Goal: Task Accomplishment & Management: Manage account settings

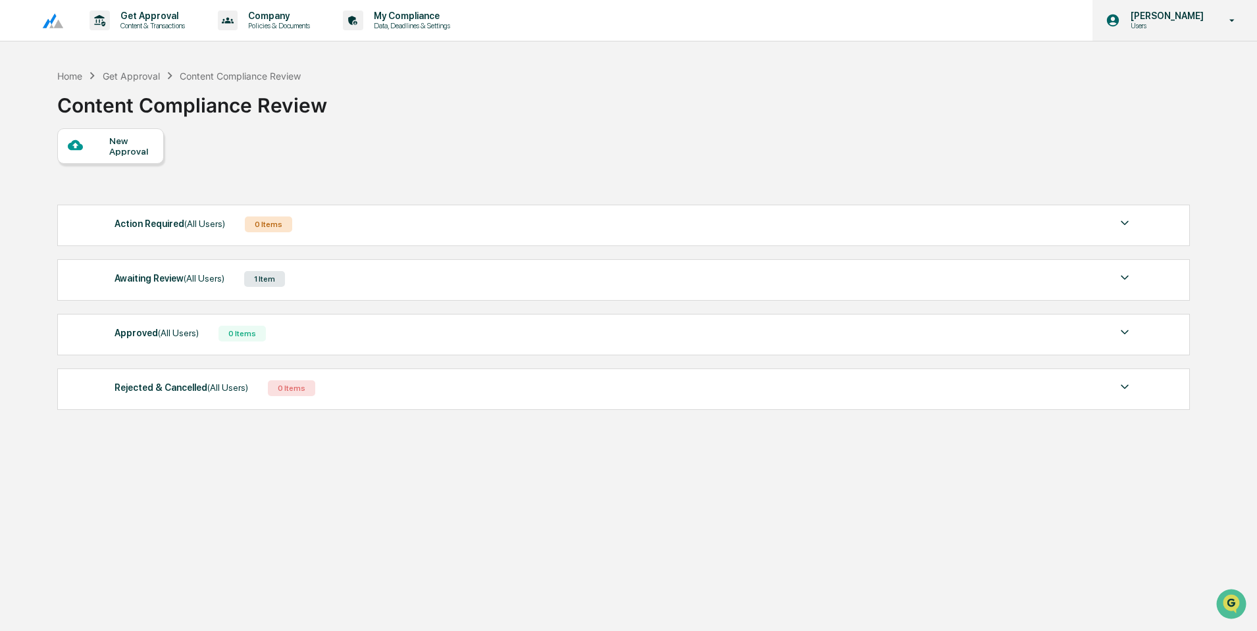
click at [1171, 15] on p "[PERSON_NAME]" at bounding box center [1165, 16] width 90 height 11
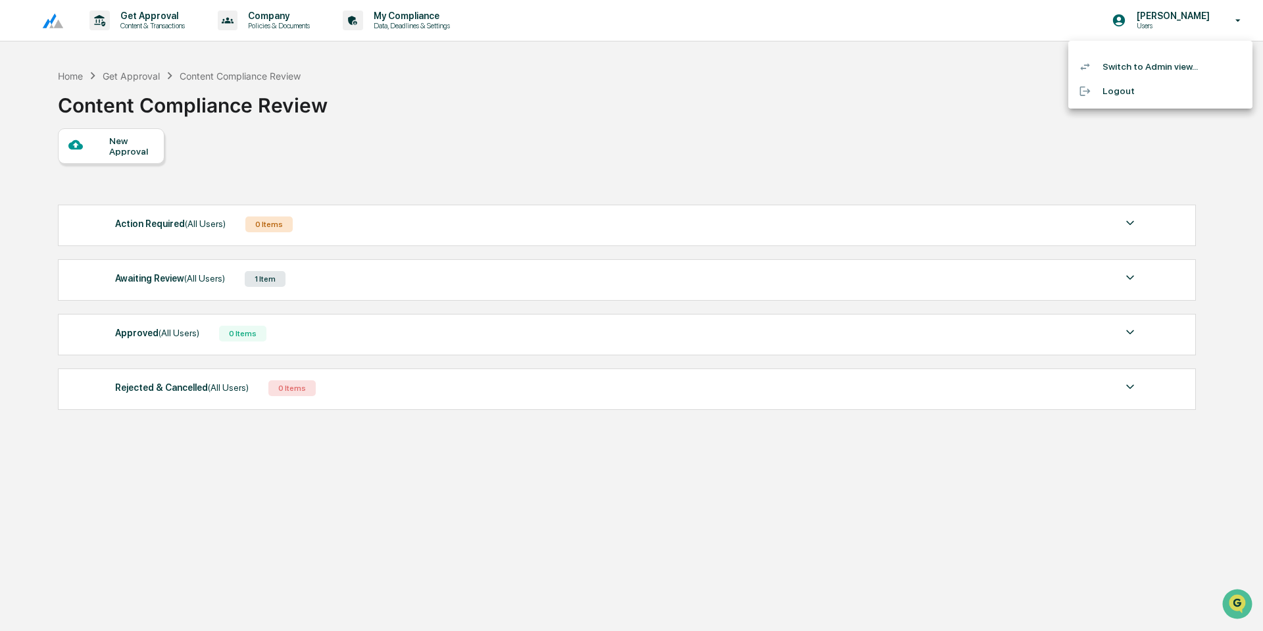
click at [1123, 66] on li "Switch to Admin view..." at bounding box center [1161, 67] width 184 height 24
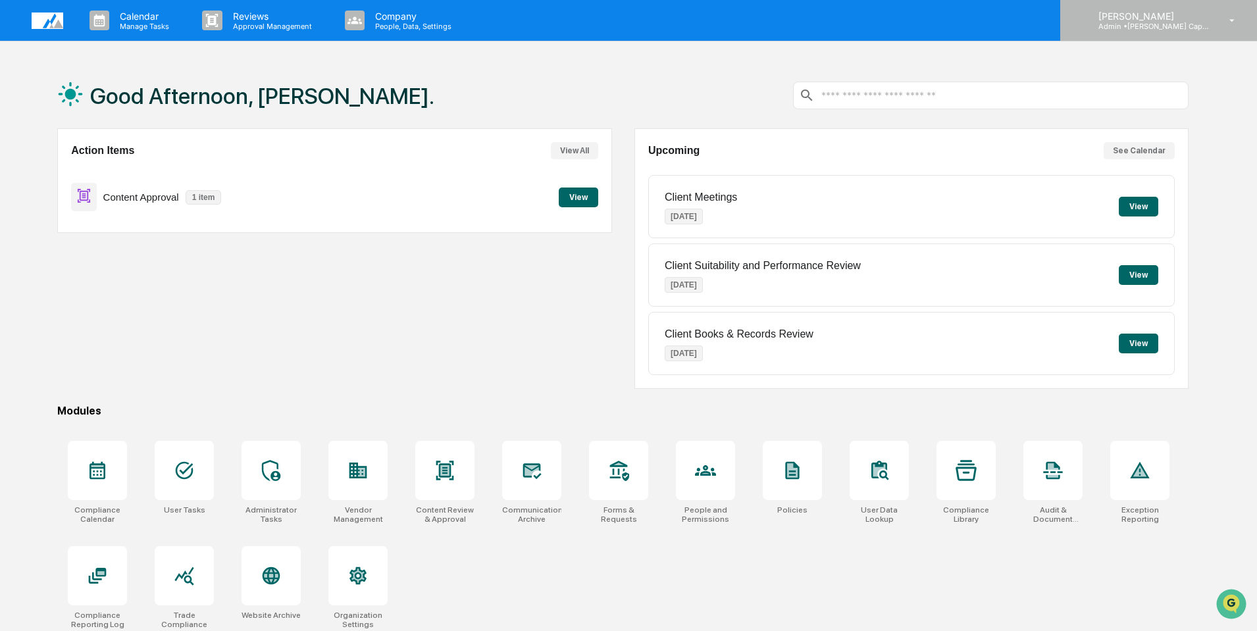
click at [1128, 14] on p "[PERSON_NAME]" at bounding box center [1149, 16] width 122 height 11
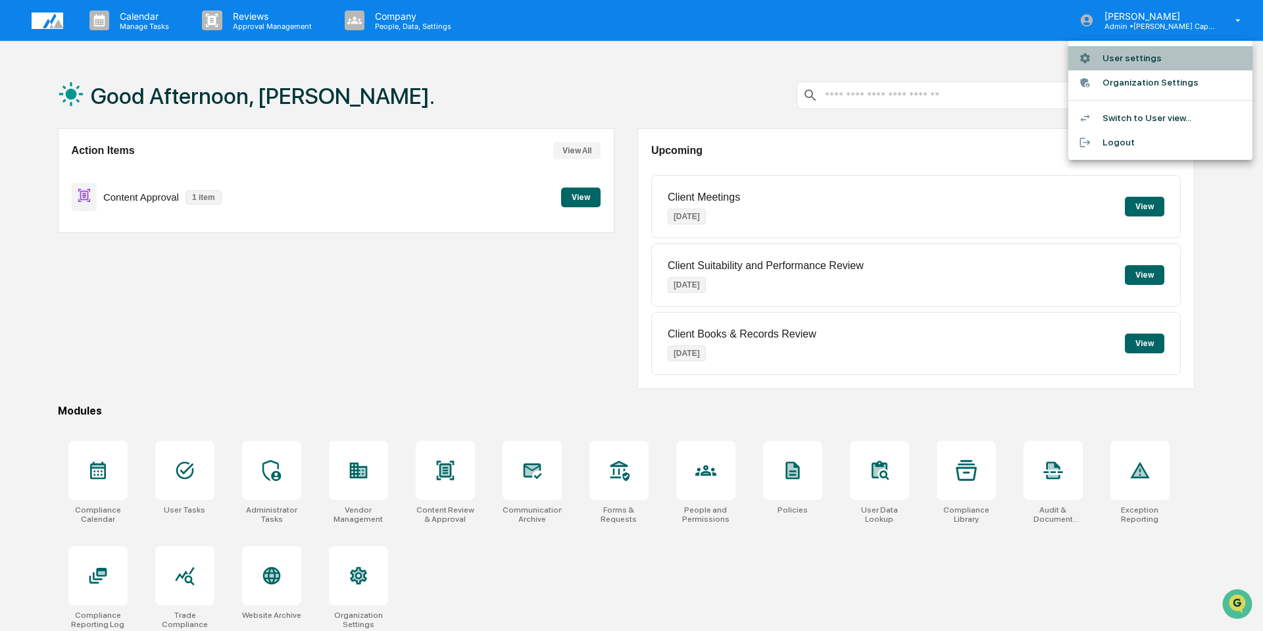
click at [1121, 63] on li "User settings" at bounding box center [1161, 58] width 184 height 24
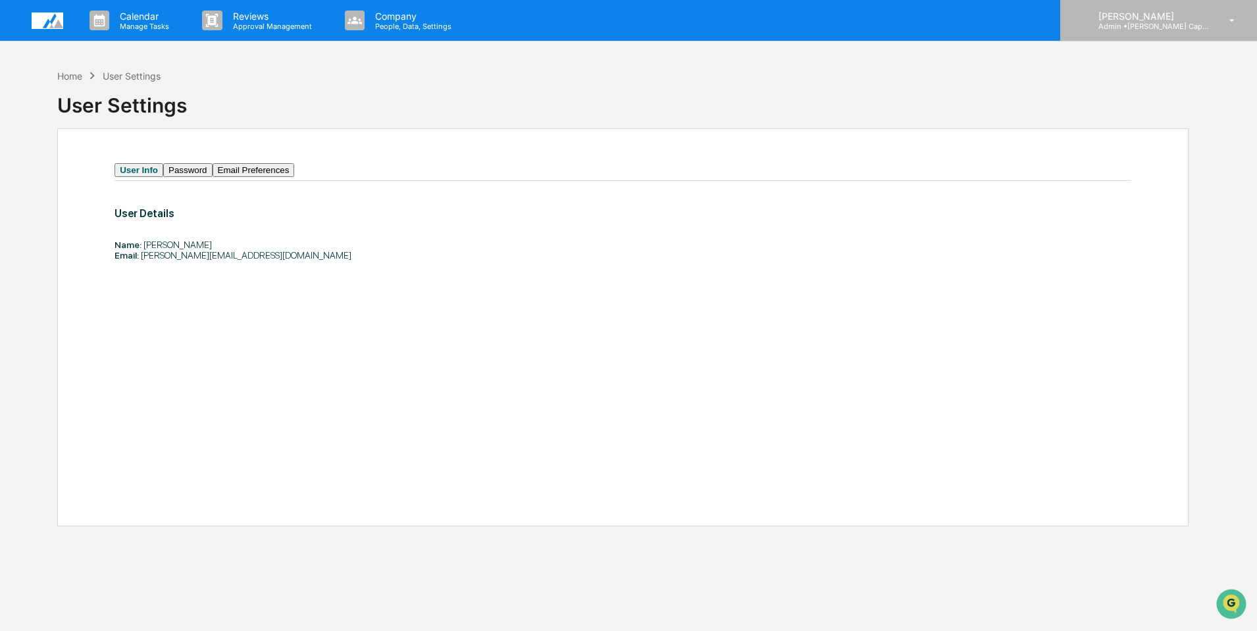
click at [1150, 17] on p "[PERSON_NAME]" at bounding box center [1149, 16] width 122 height 11
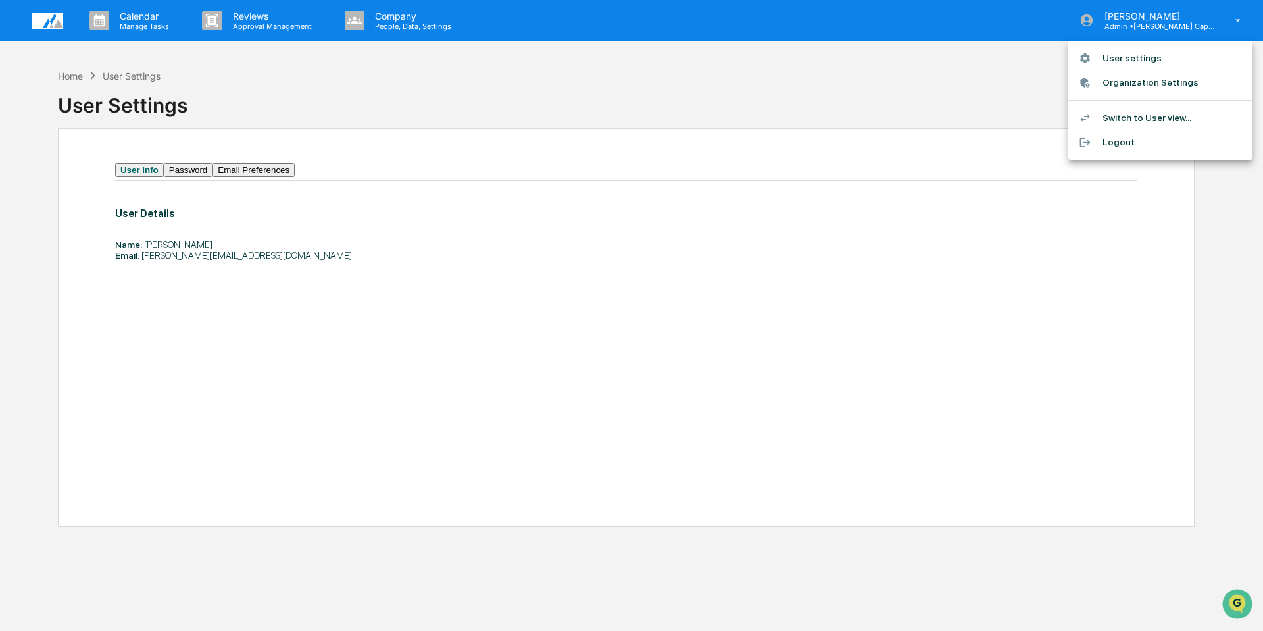
click at [1117, 83] on li "Organization Settings" at bounding box center [1161, 82] width 184 height 24
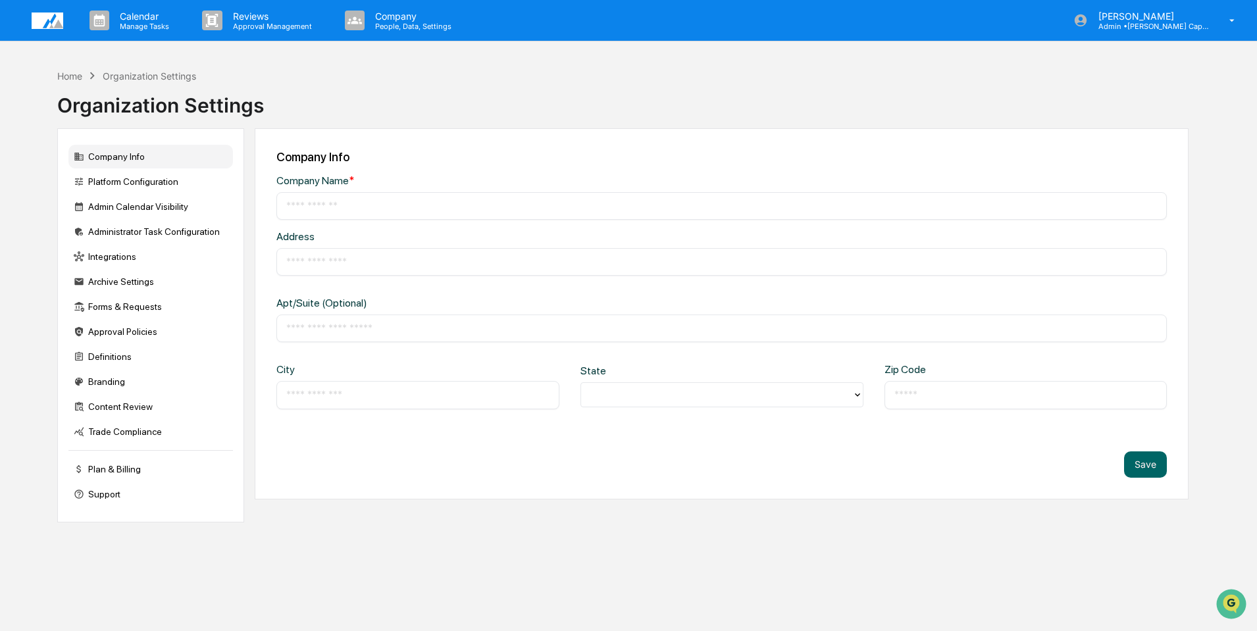
type input "**********"
type input "*********"
type input "****"
type input "*****"
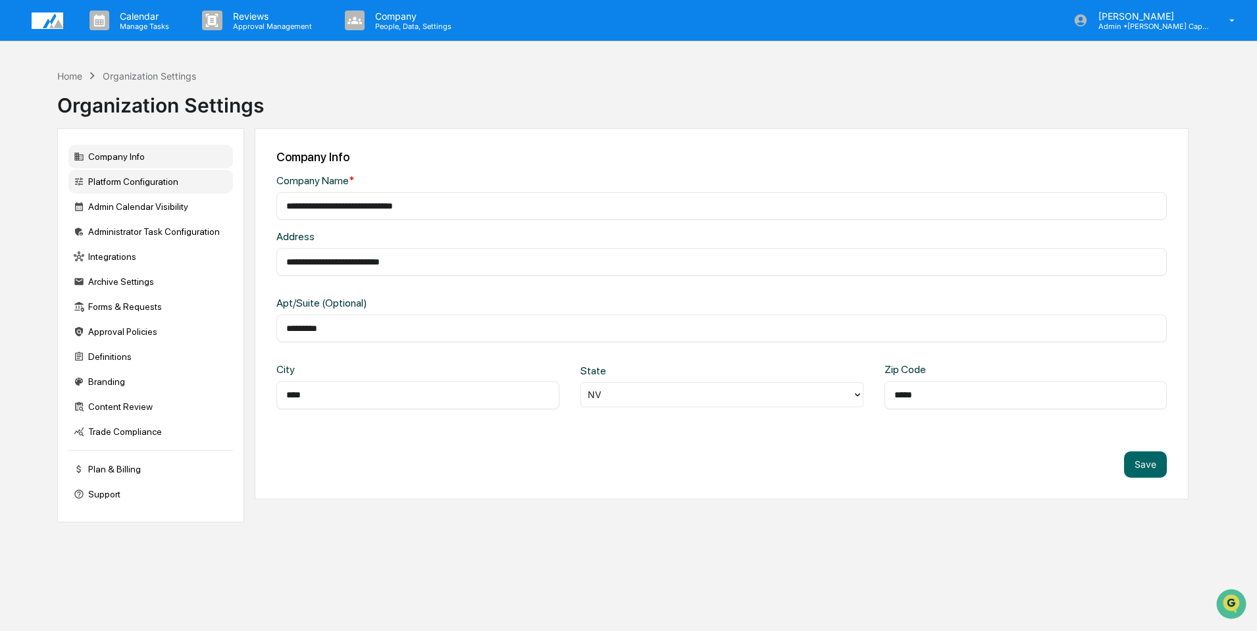
click at [119, 181] on div "Platform Configuration" at bounding box center [150, 182] width 165 height 24
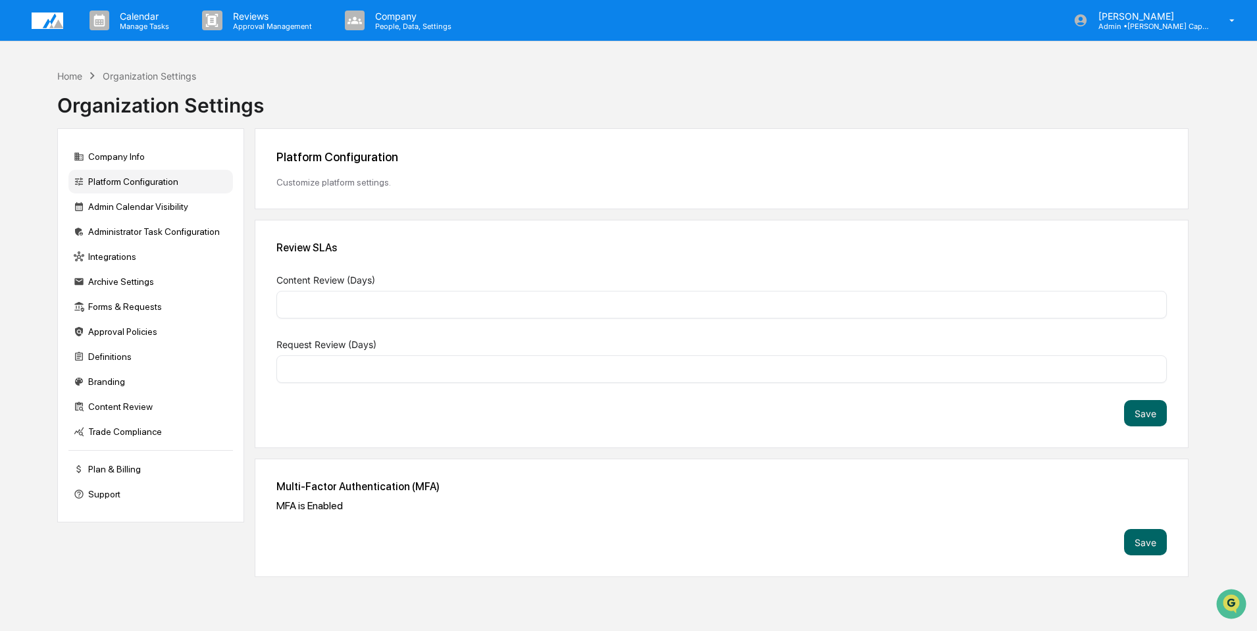
type input "*"
click at [114, 207] on div "Admin Calendar Visibility" at bounding box center [150, 207] width 165 height 24
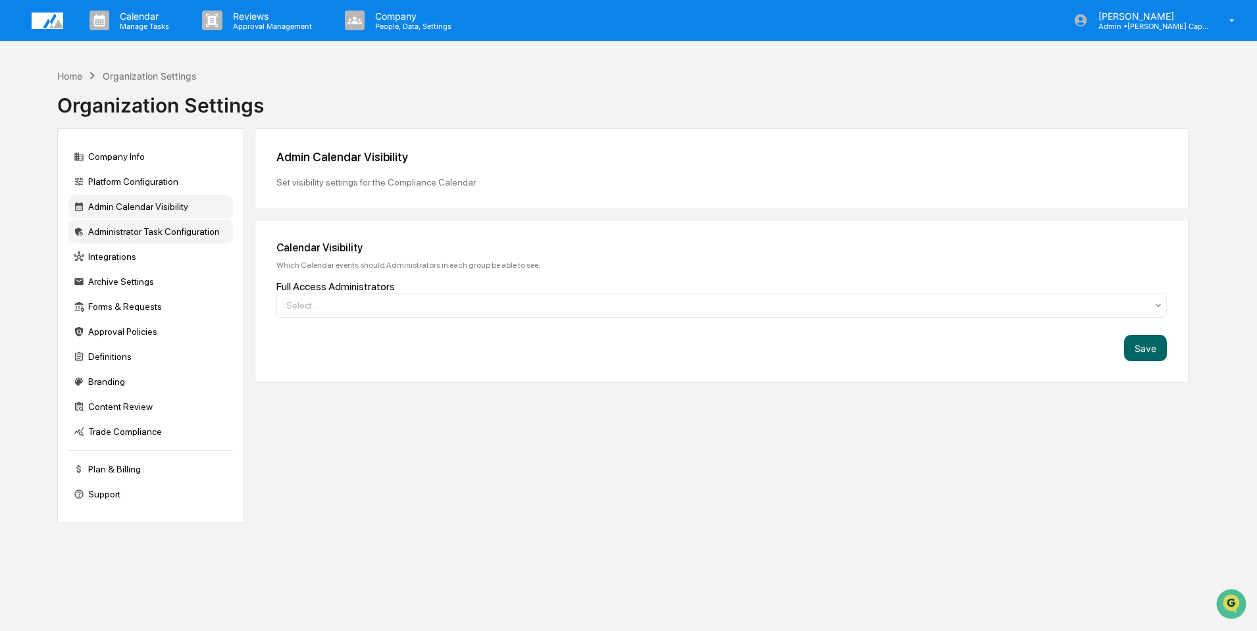
click at [122, 230] on div "Administrator Task Configuration" at bounding box center [150, 232] width 165 height 24
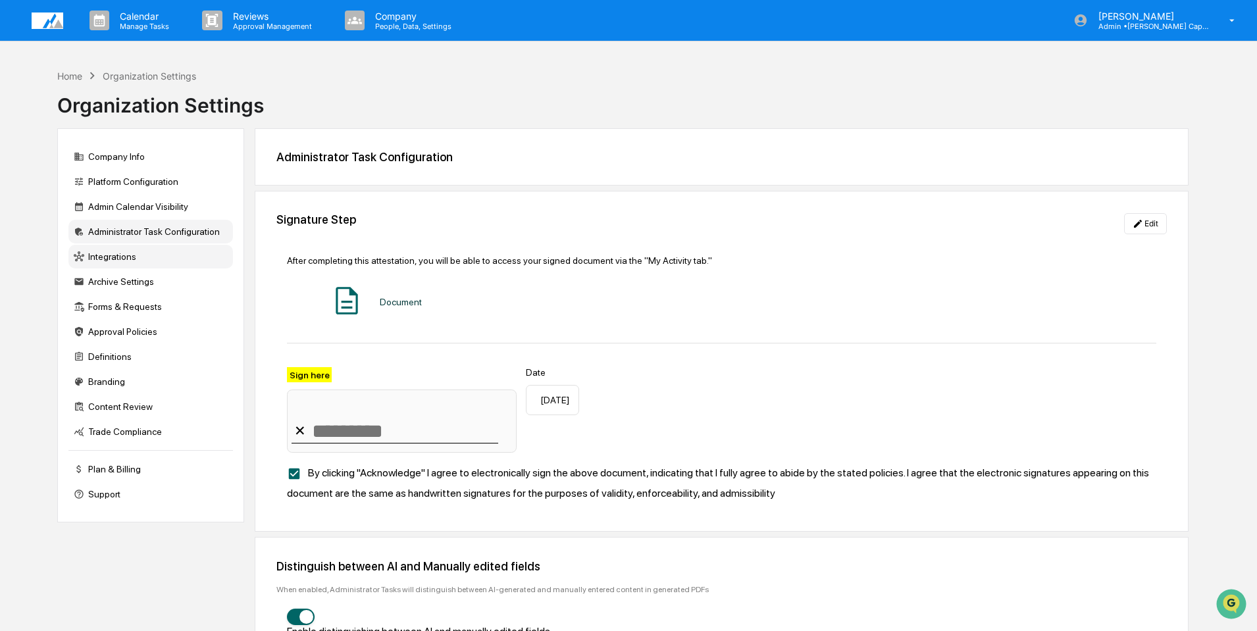
click at [118, 254] on div "Integrations" at bounding box center [150, 257] width 165 height 24
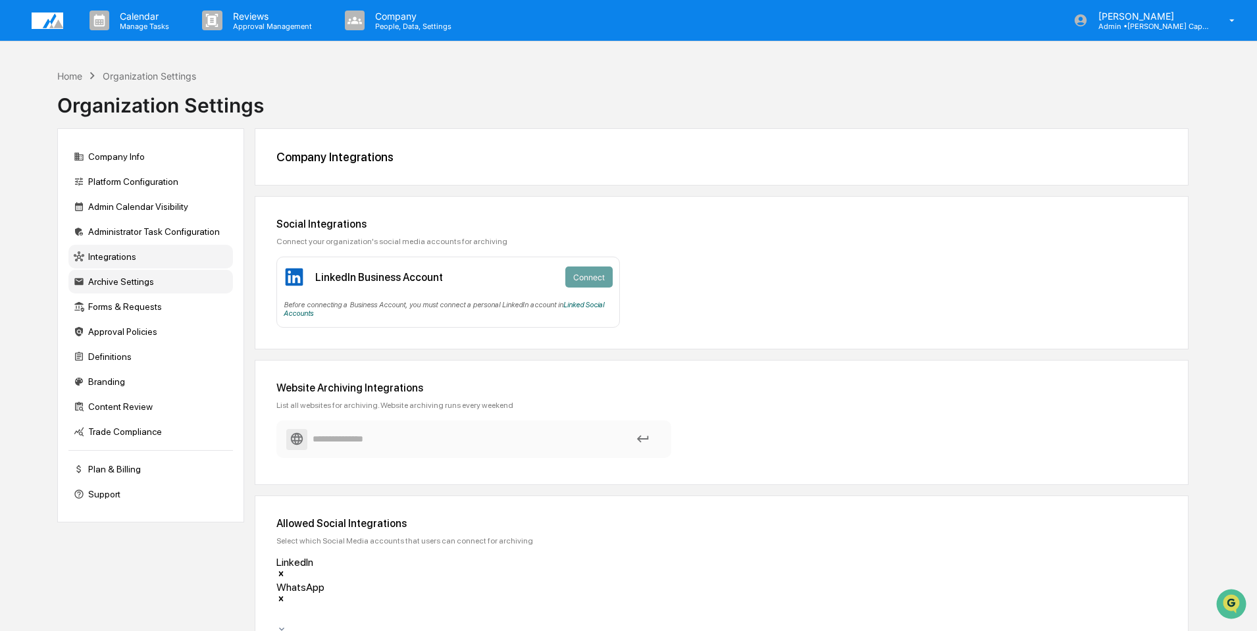
click at [120, 288] on div "Archive Settings" at bounding box center [150, 282] width 165 height 24
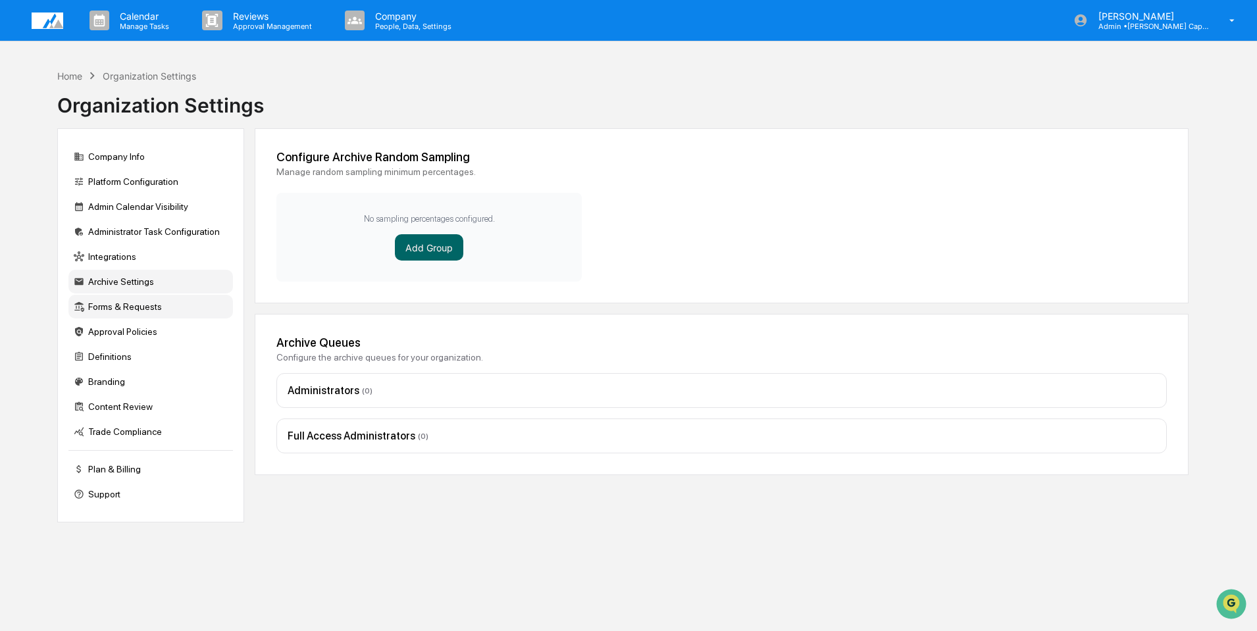
click at [121, 306] on div "Forms & Requests" at bounding box center [150, 307] width 165 height 24
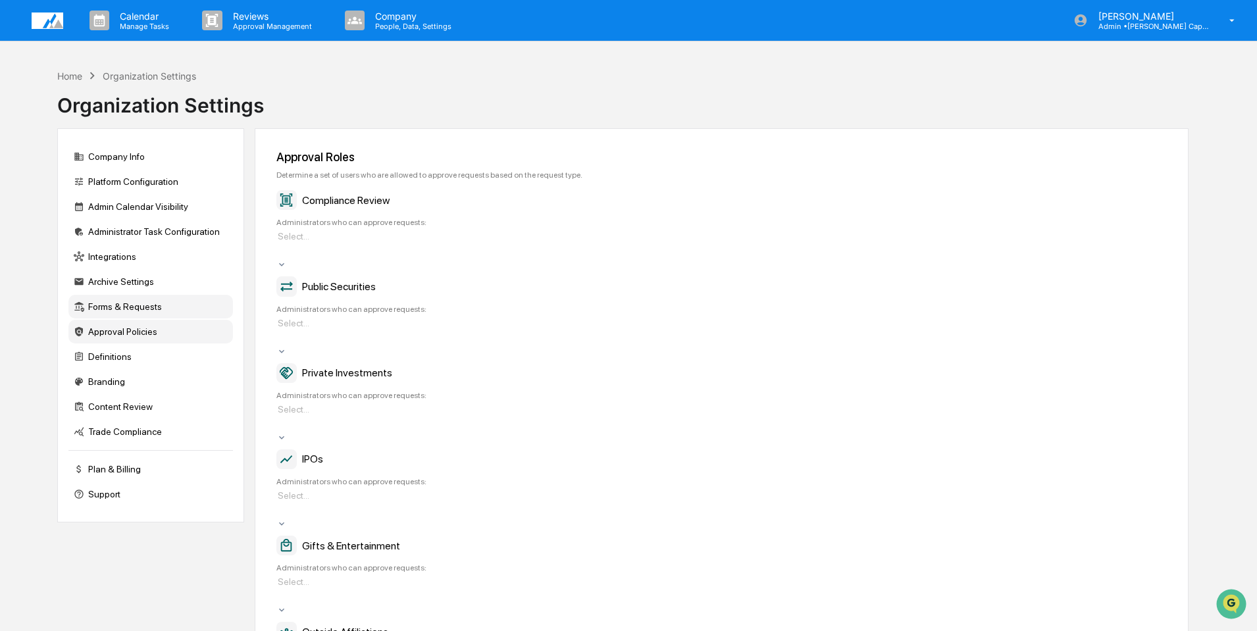
click at [125, 331] on div "Approval Policies" at bounding box center [150, 332] width 165 height 24
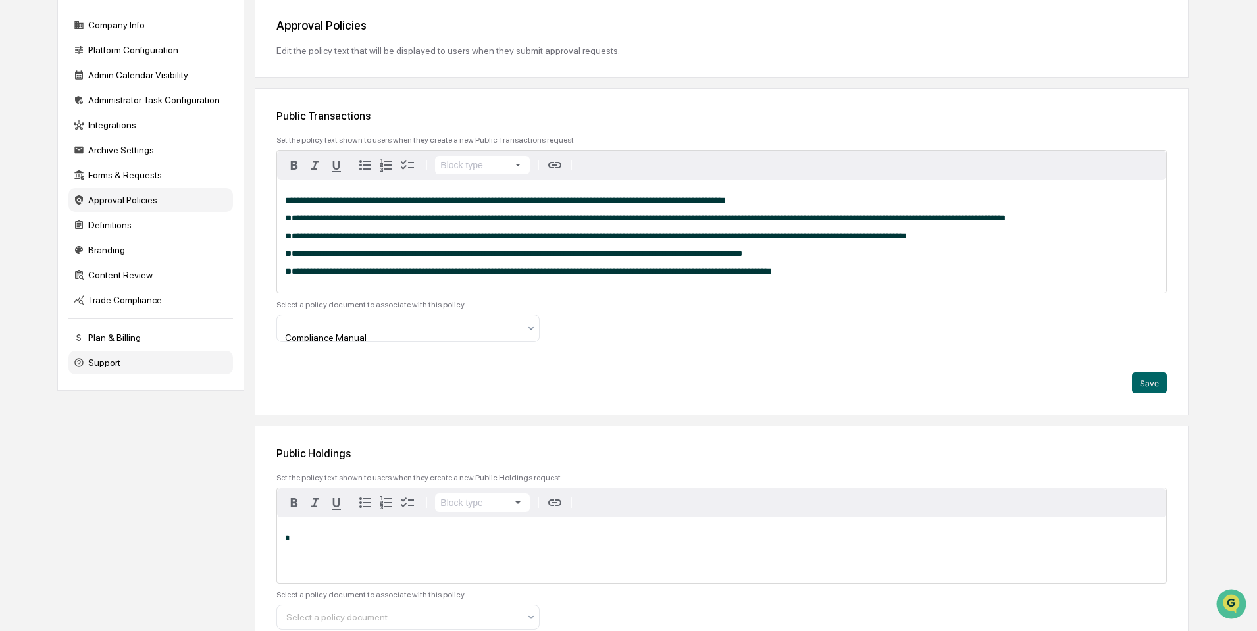
click at [103, 361] on div "Support" at bounding box center [150, 363] width 165 height 24
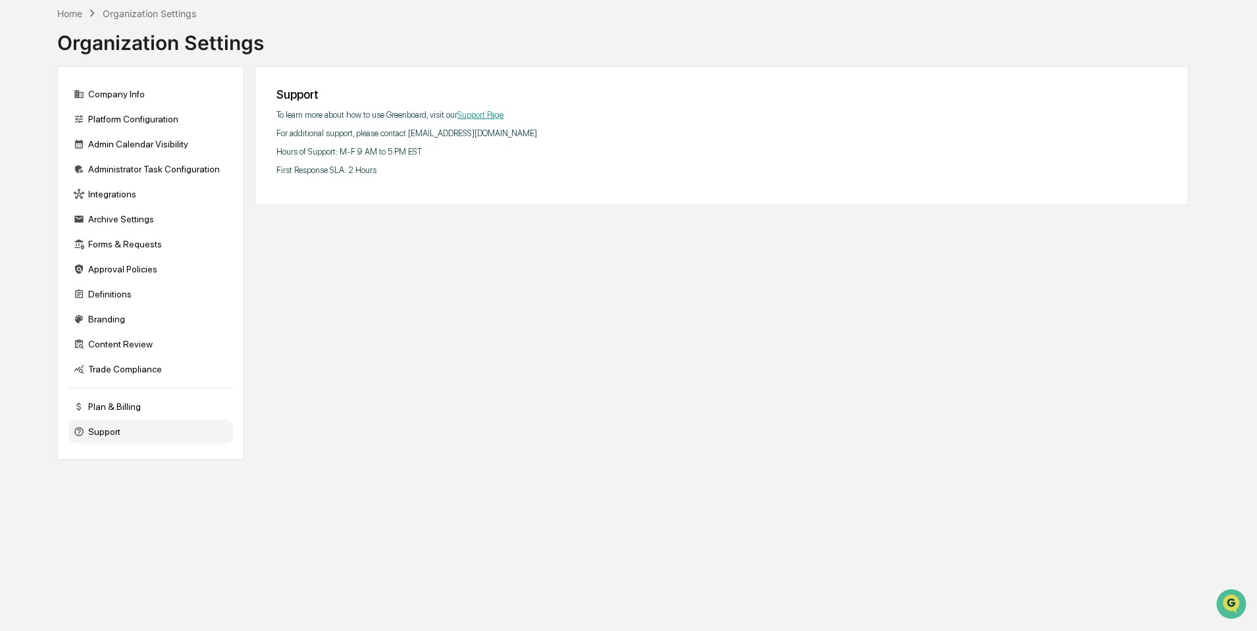
click at [105, 332] on div "Company Info Platform Configuration Admin Calendar Visibility Administrator Tas…" at bounding box center [150, 263] width 187 height 394
click at [105, 347] on div "Content Review" at bounding box center [150, 344] width 165 height 24
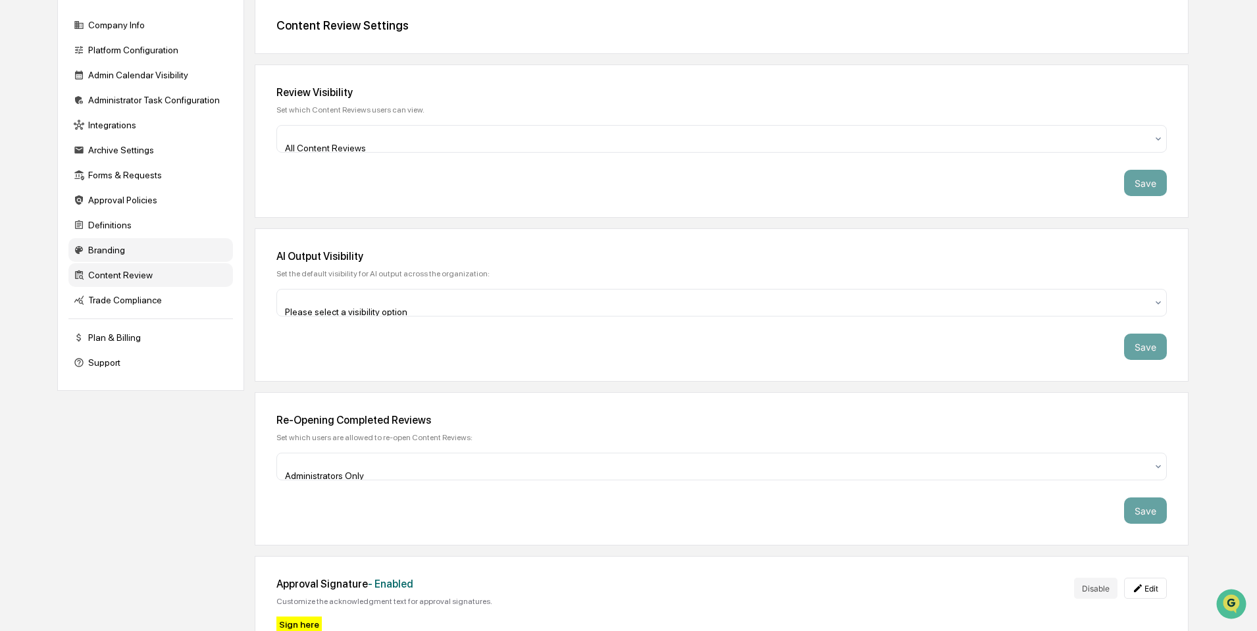
click at [96, 244] on div "Branding" at bounding box center [150, 250] width 165 height 24
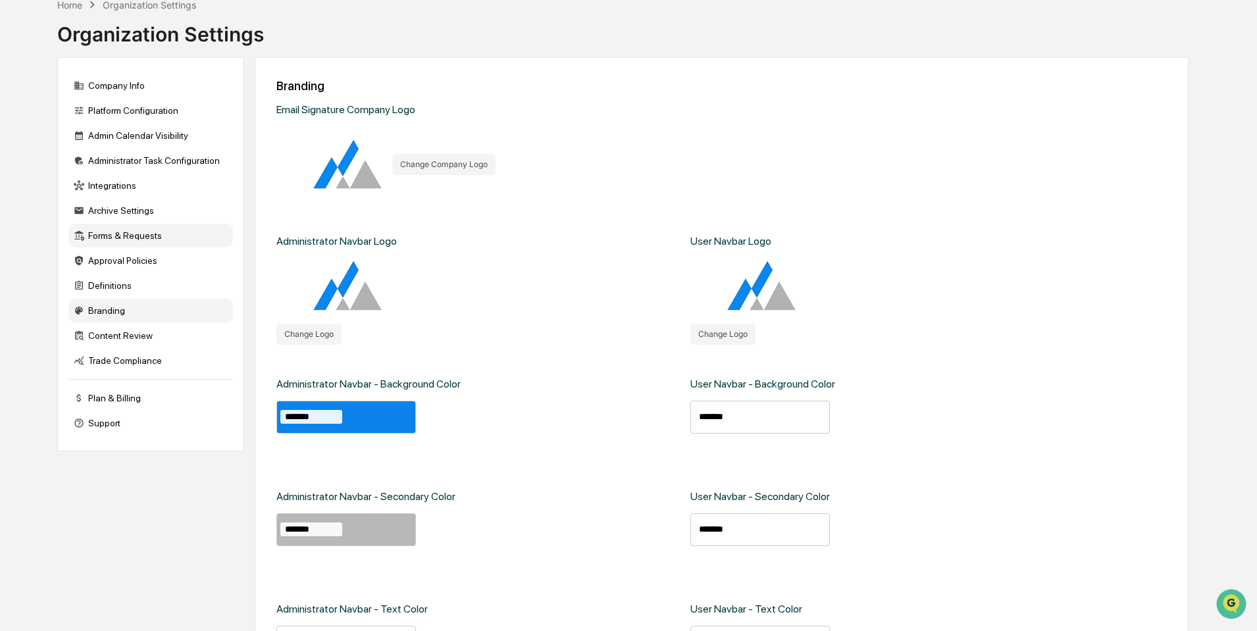
click at [100, 226] on div "Forms & Requests" at bounding box center [150, 236] width 165 height 24
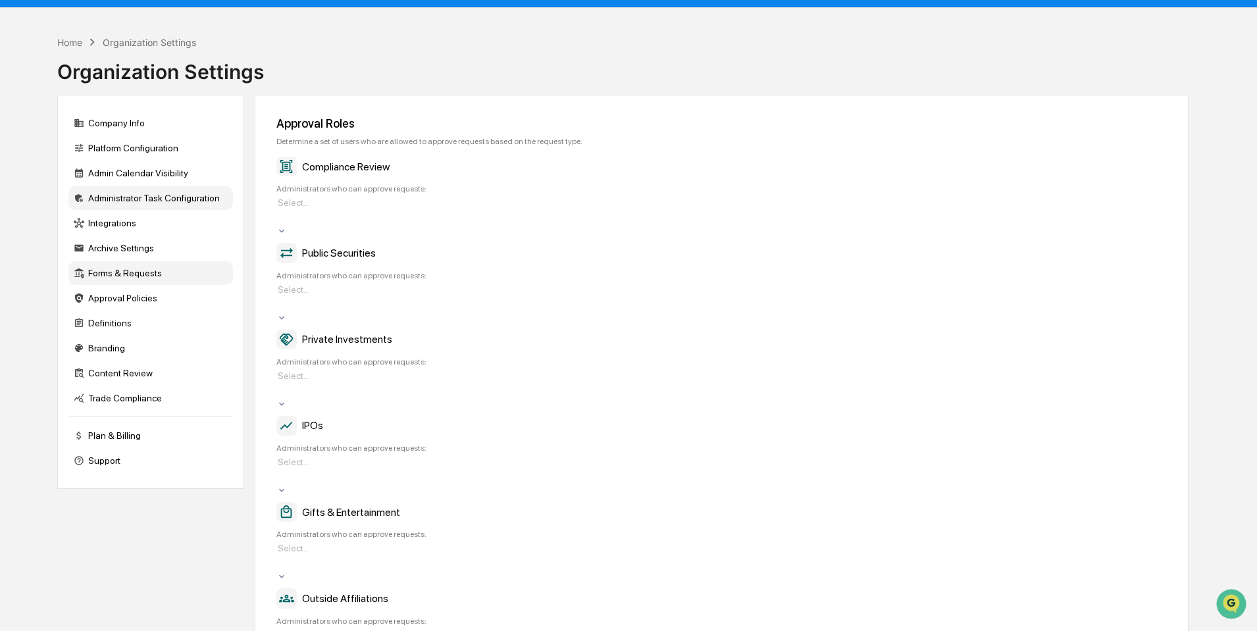
scroll to position [0, 0]
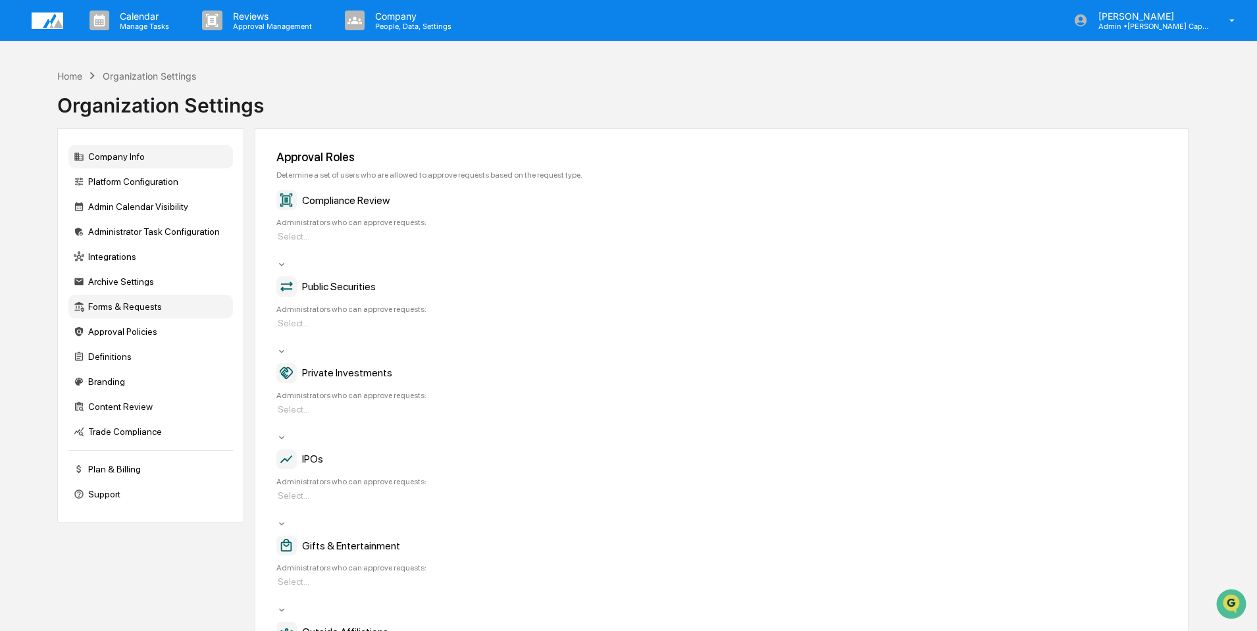
click at [102, 161] on div "Company Info" at bounding box center [150, 157] width 165 height 24
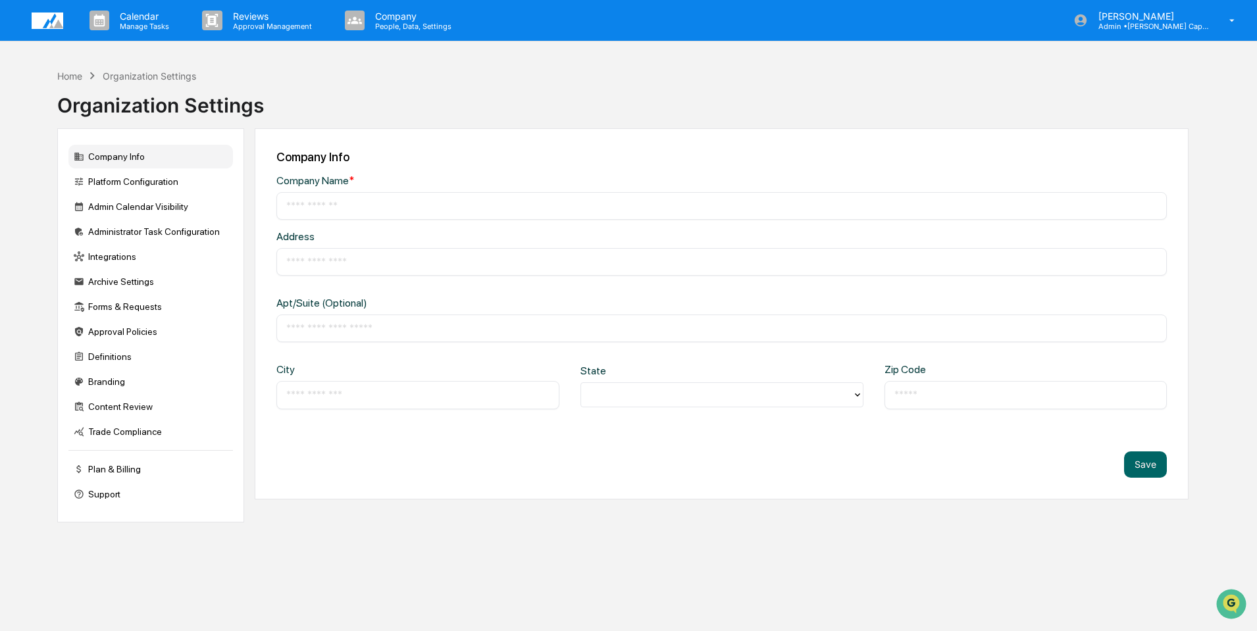
type input "**********"
type input "*********"
type input "****"
type input "*****"
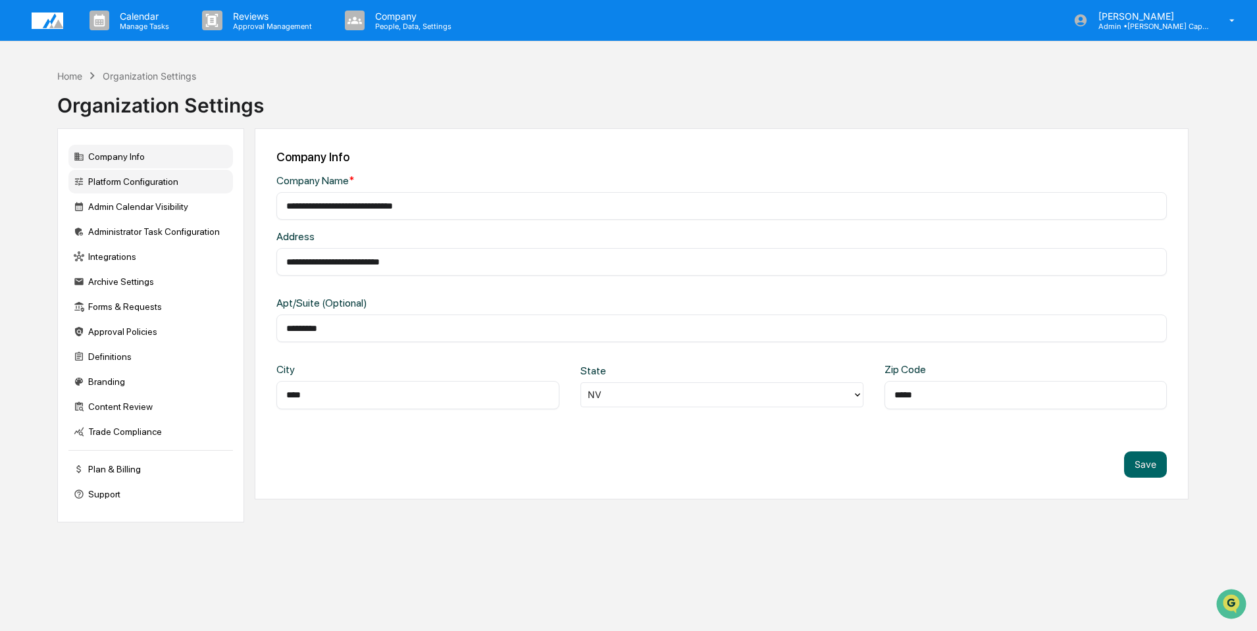
click at [103, 178] on div "Platform Configuration" at bounding box center [150, 182] width 165 height 24
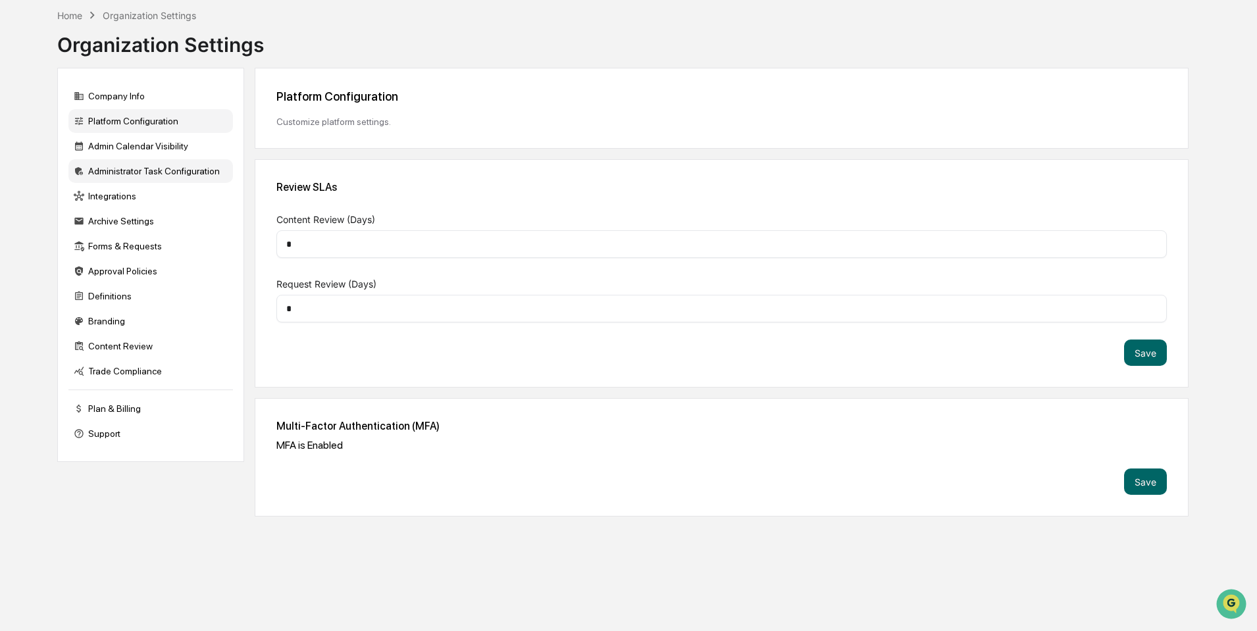
scroll to position [63, 0]
click at [131, 143] on div "Admin Calendar Visibility" at bounding box center [150, 144] width 165 height 24
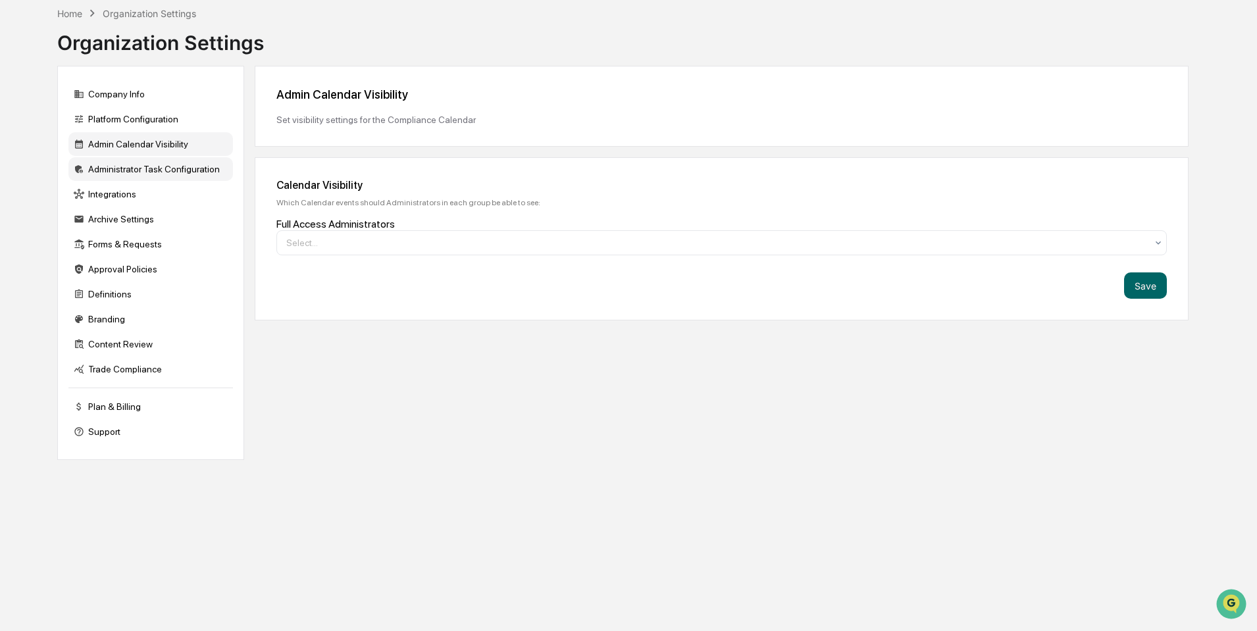
click at [132, 168] on div "Administrator Task Configuration" at bounding box center [150, 169] width 165 height 24
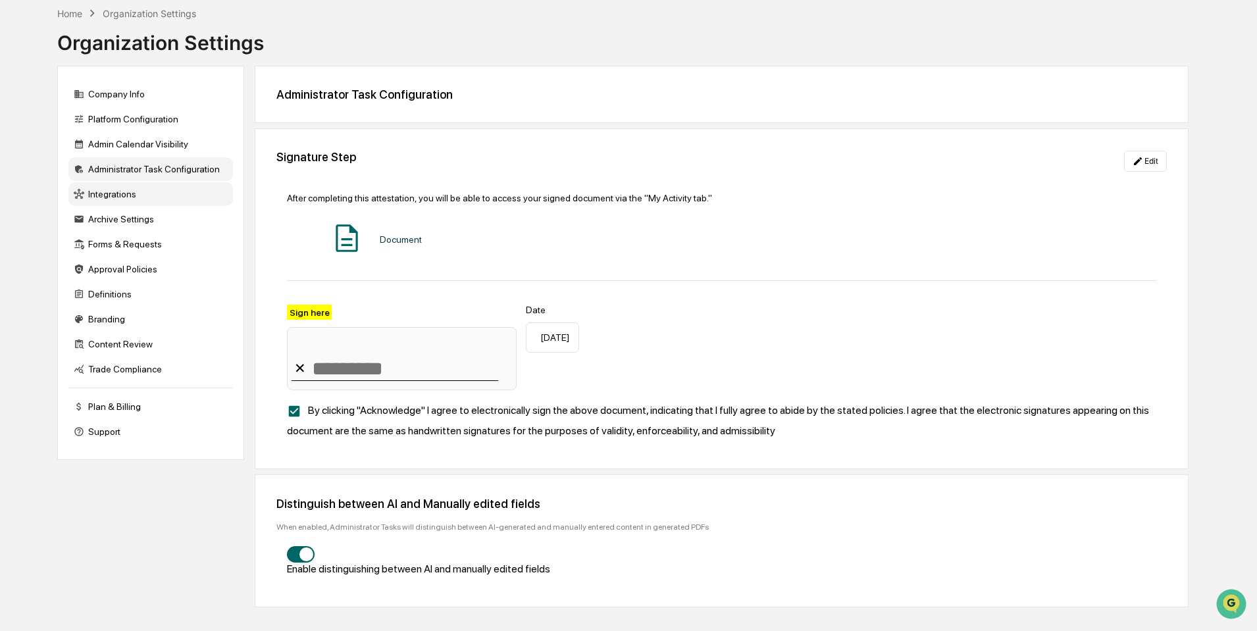
click at [120, 194] on div "Integrations" at bounding box center [150, 194] width 165 height 24
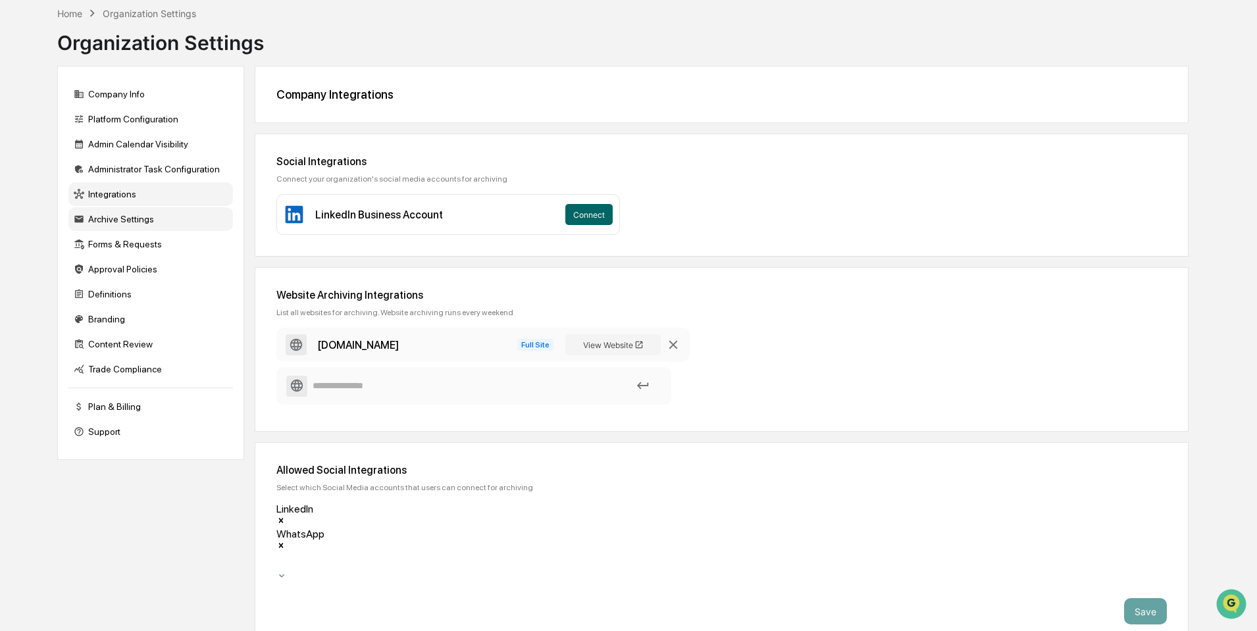
click at [114, 225] on div "Archive Settings" at bounding box center [150, 219] width 165 height 24
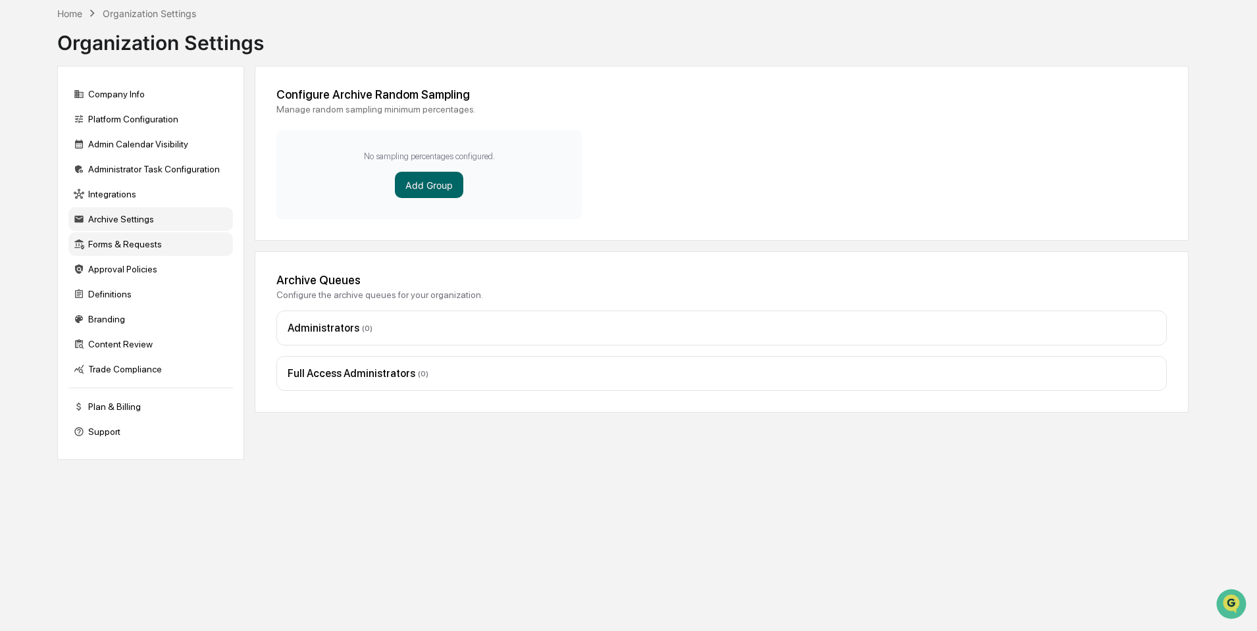
click at [109, 240] on div "Forms & Requests" at bounding box center [150, 244] width 165 height 24
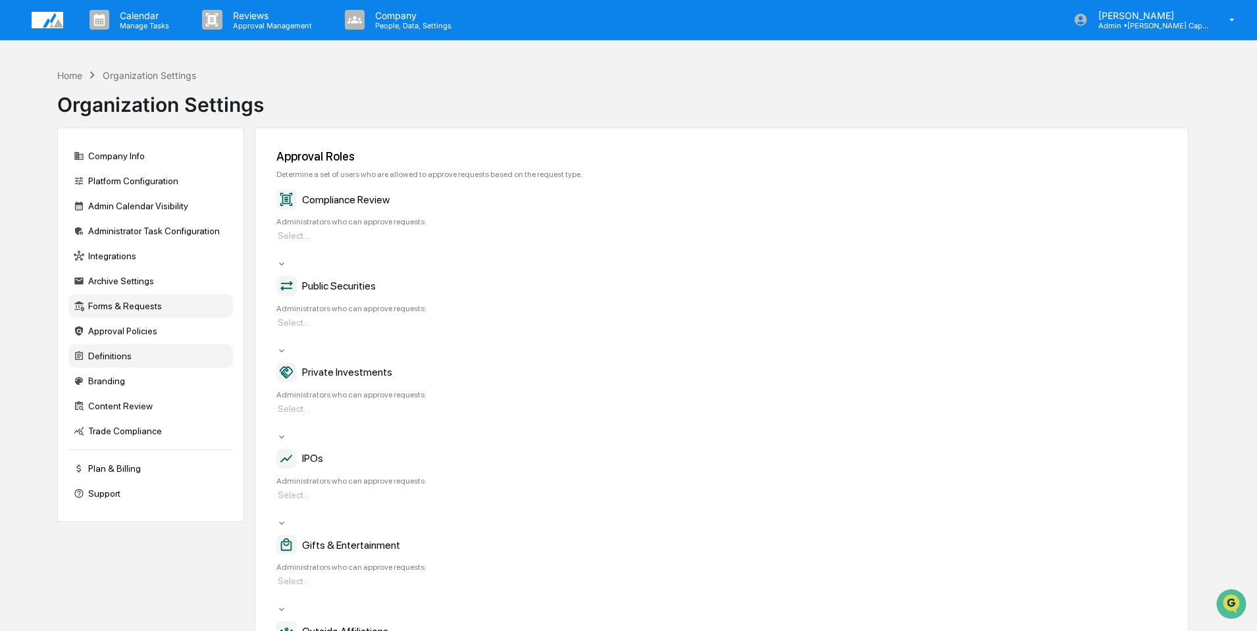
scroll to position [0, 0]
click at [36, 23] on img at bounding box center [48, 21] width 32 height 16
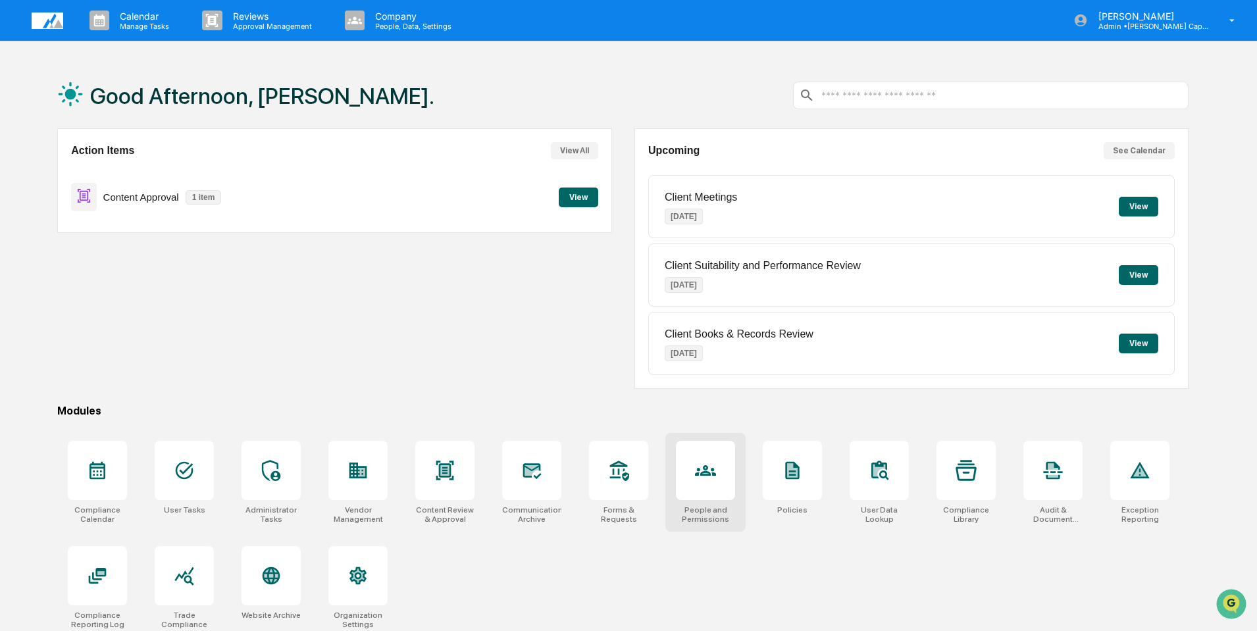
click at [711, 474] on icon at bounding box center [705, 470] width 21 height 21
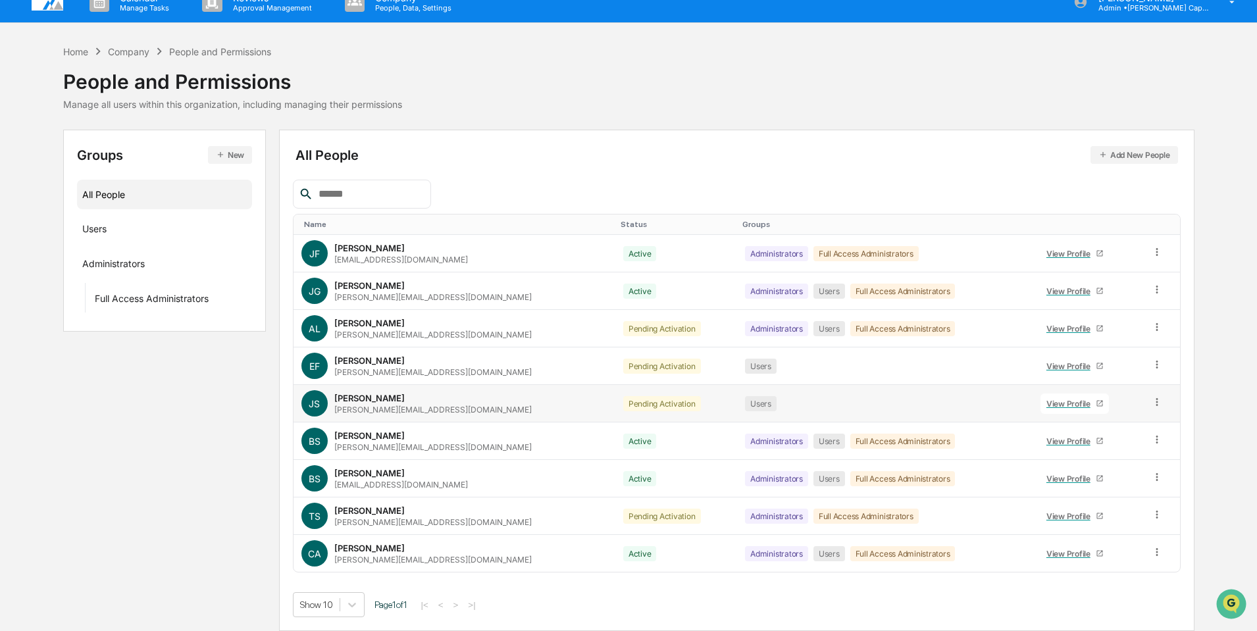
click at [1156, 399] on icon at bounding box center [1157, 402] width 2 height 8
click at [1078, 426] on div "Groups & Permissions" at bounding box center [1097, 424] width 109 height 16
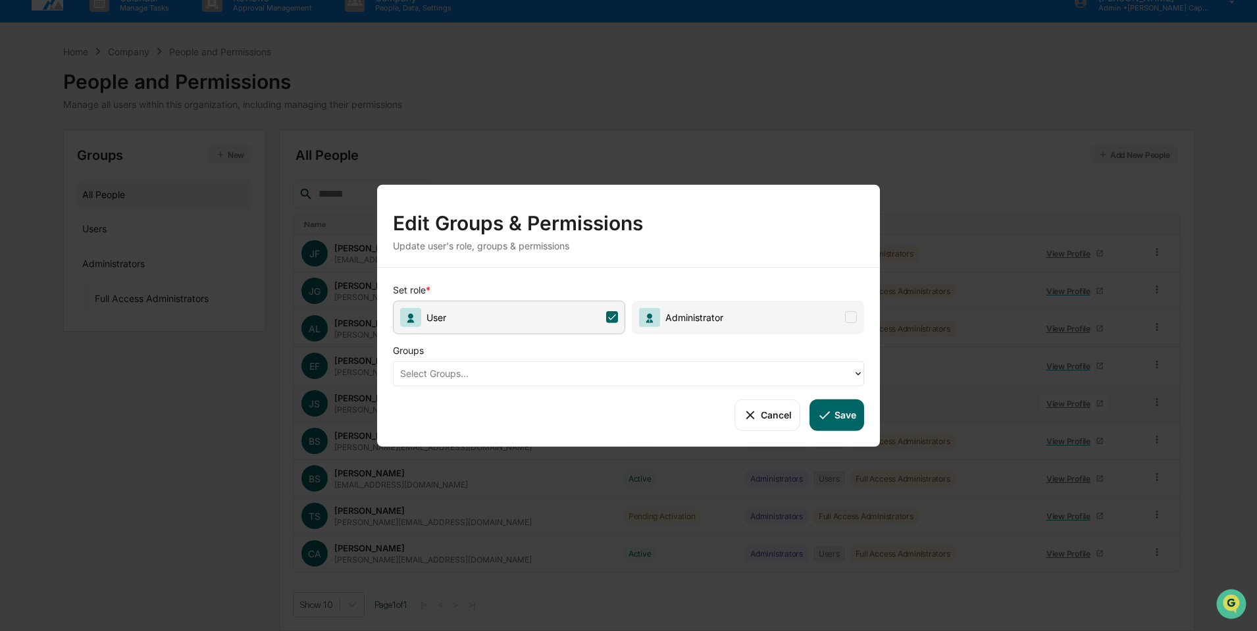
click at [553, 309] on span "User" at bounding box center [509, 317] width 232 height 34
click at [780, 409] on button "Cancel" at bounding box center [766, 415] width 65 height 32
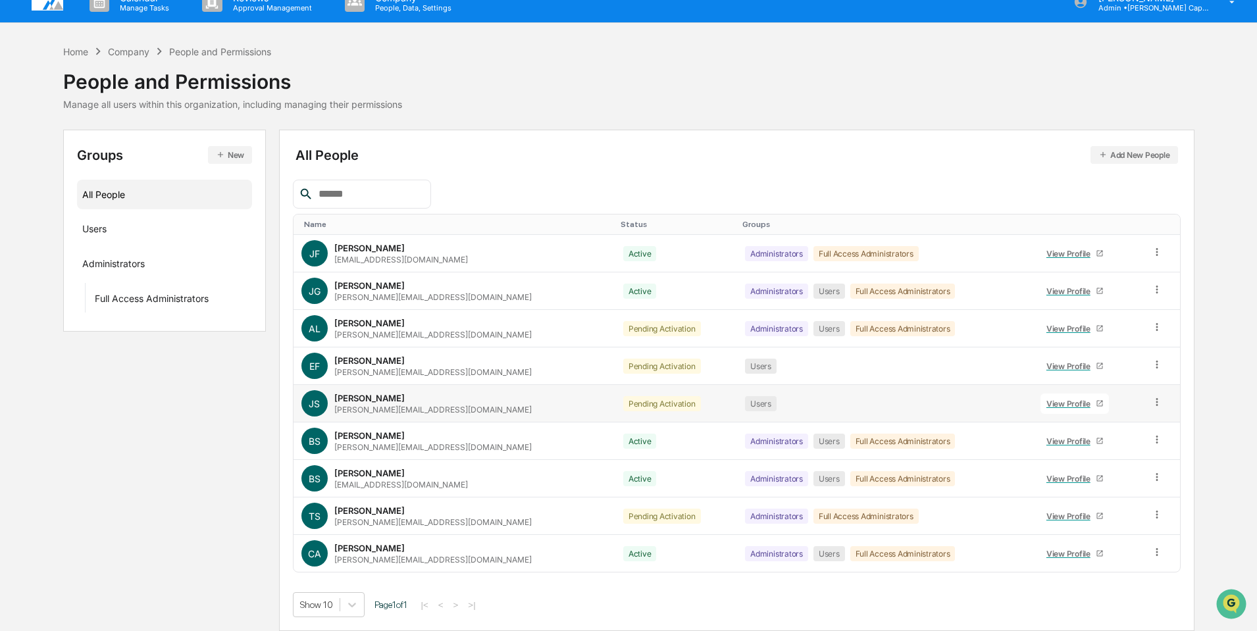
click at [1156, 405] on icon at bounding box center [1157, 402] width 2 height 8
click at [347, 405] on div "[PERSON_NAME][EMAIL_ADDRESS][DOMAIN_NAME]" at bounding box center [432, 410] width 197 height 10
click at [347, 403] on div "[PERSON_NAME]" at bounding box center [369, 398] width 70 height 11
click at [623, 403] on div "Pending Activation" at bounding box center [662, 403] width 78 height 15
click at [1048, 399] on div "View Profile" at bounding box center [1070, 404] width 49 height 10
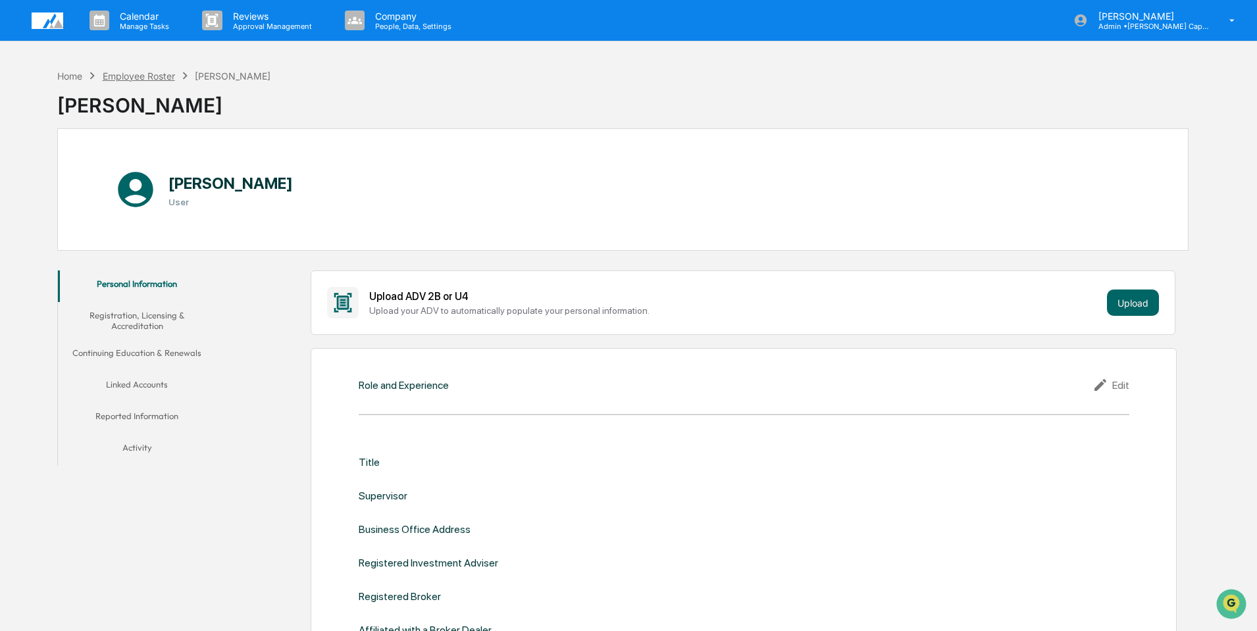
click at [149, 77] on div "Employee Roster" at bounding box center [139, 75] width 72 height 11
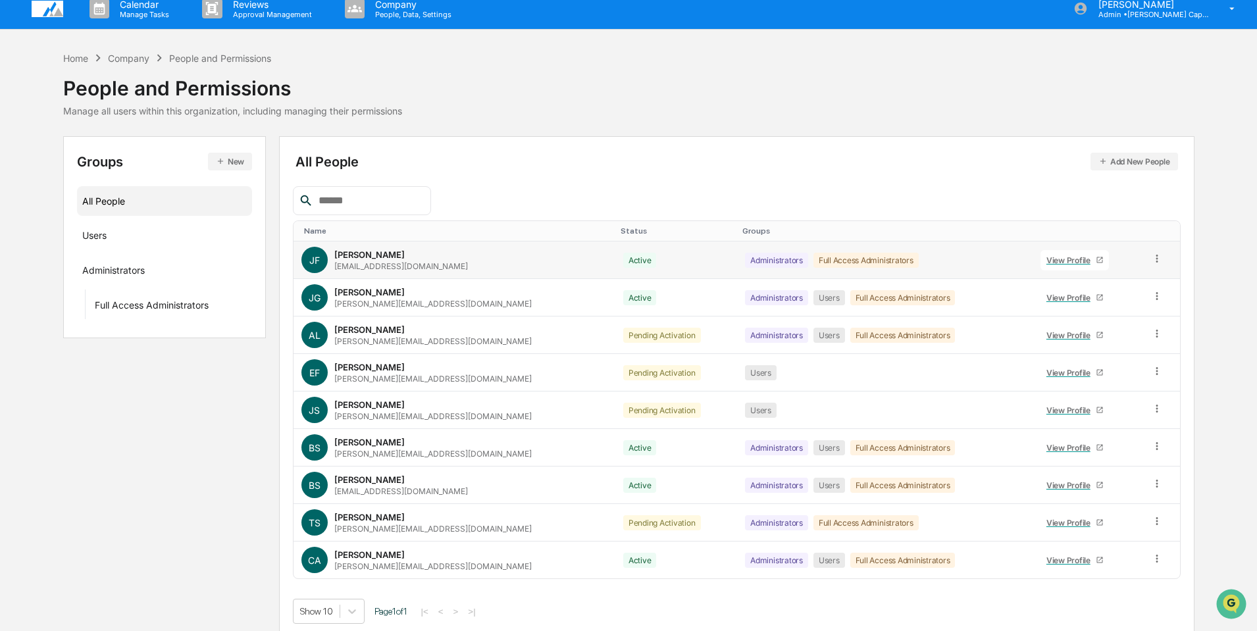
scroll to position [18, 0]
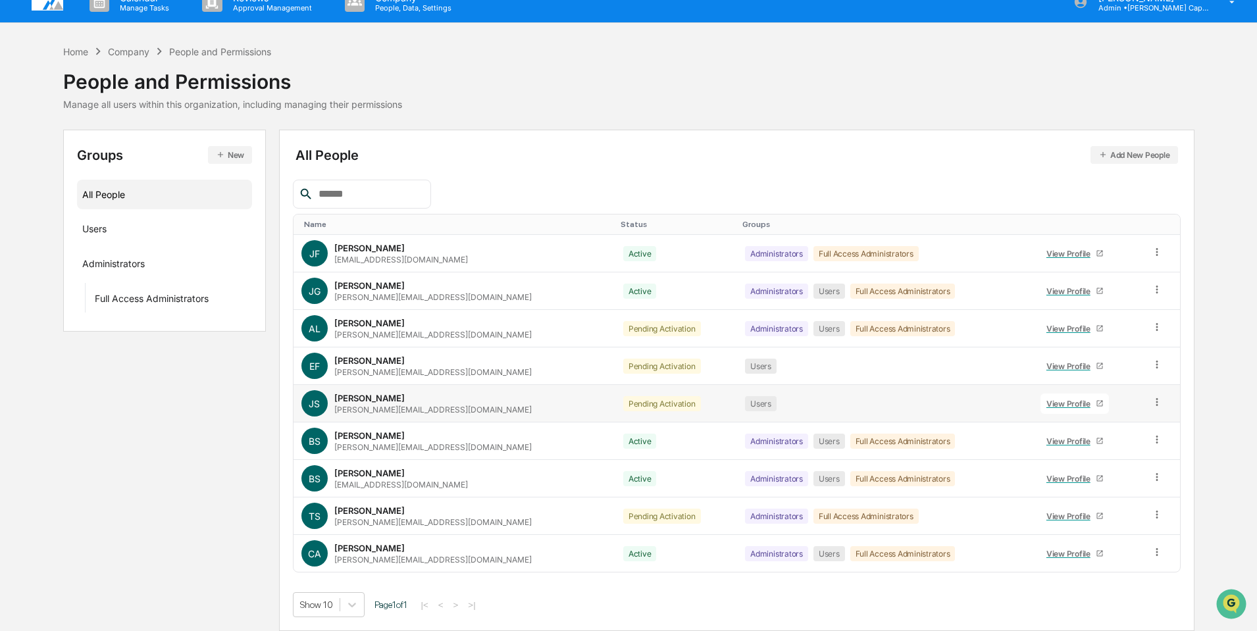
click at [1153, 405] on icon at bounding box center [1157, 402] width 13 height 13
click at [1095, 445] on div "Change Status" at bounding box center [1097, 450] width 109 height 16
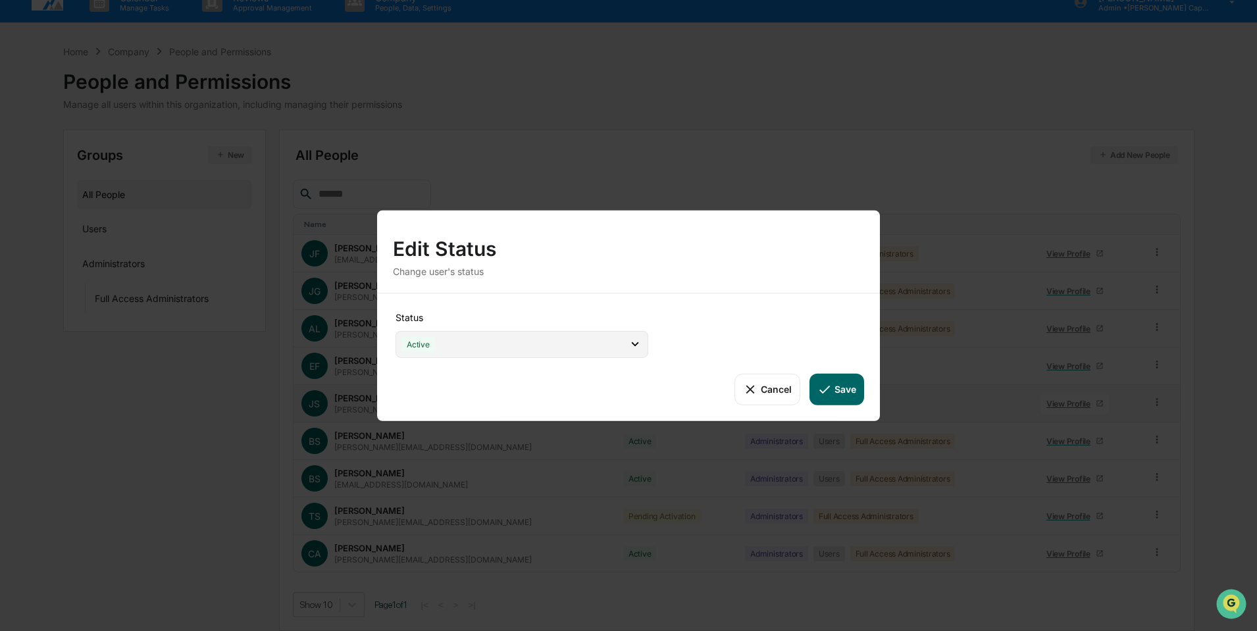
click at [519, 340] on div "Active" at bounding box center [521, 343] width 253 height 27
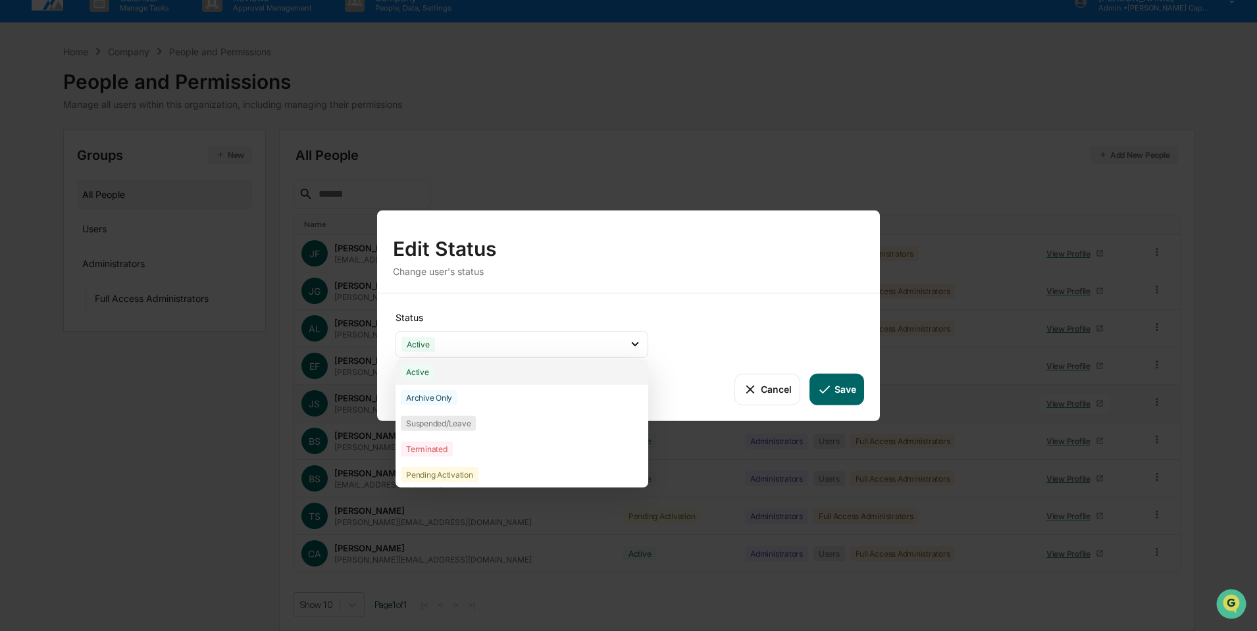
click at [421, 372] on div "Active" at bounding box center [418, 371] width 34 height 15
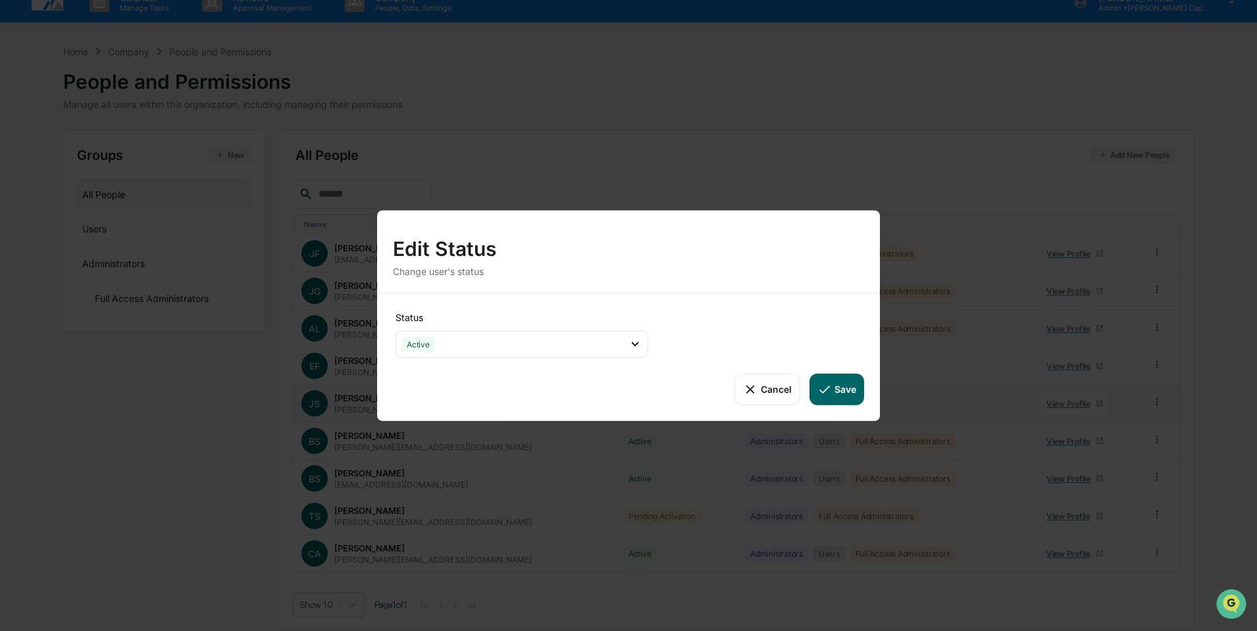
click at [836, 384] on button "Save" at bounding box center [836, 389] width 55 height 32
